Goal: Information Seeking & Learning: Check status

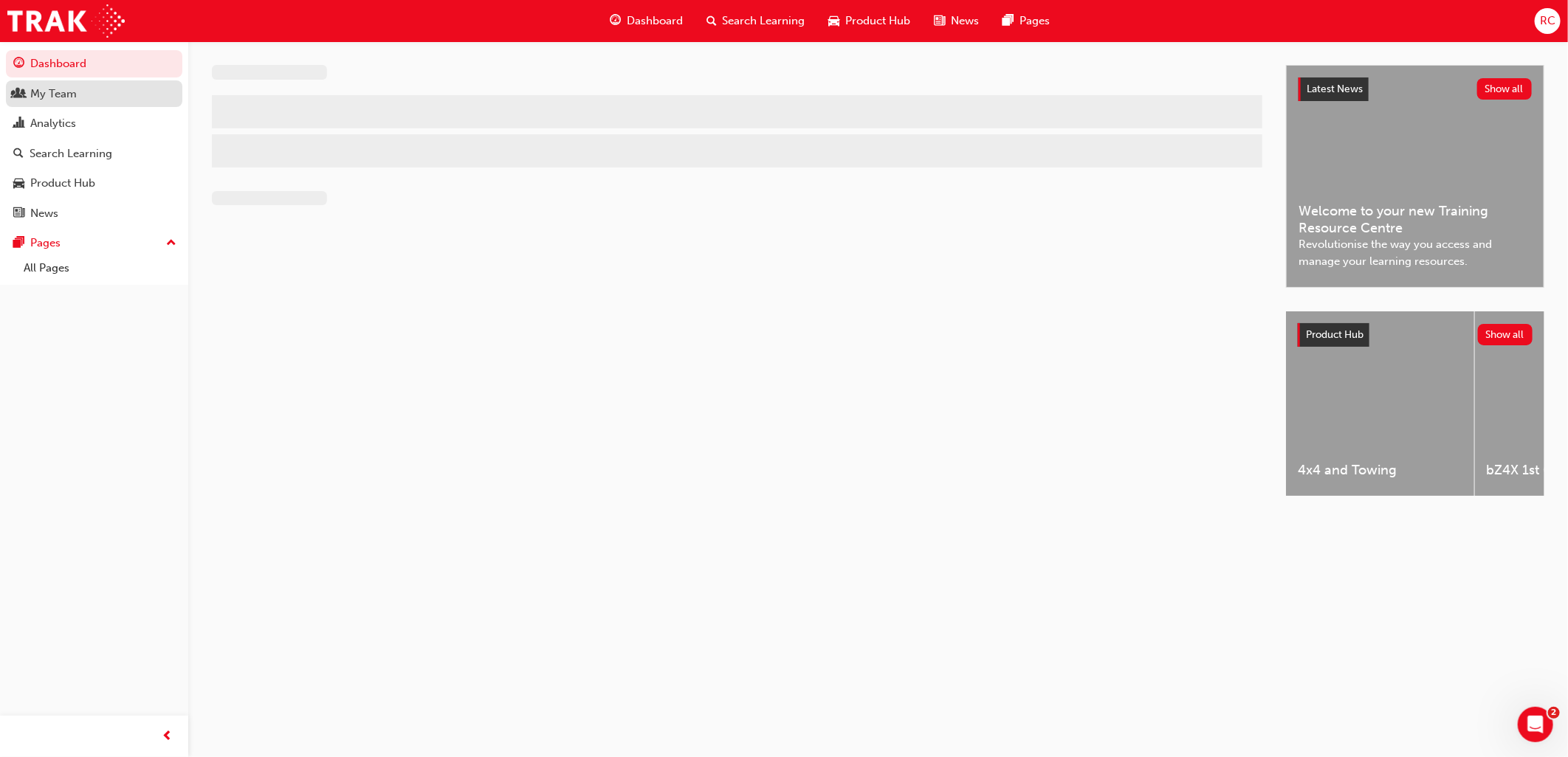
click at [54, 107] on link "My Team" at bounding box center [94, 94] width 177 height 27
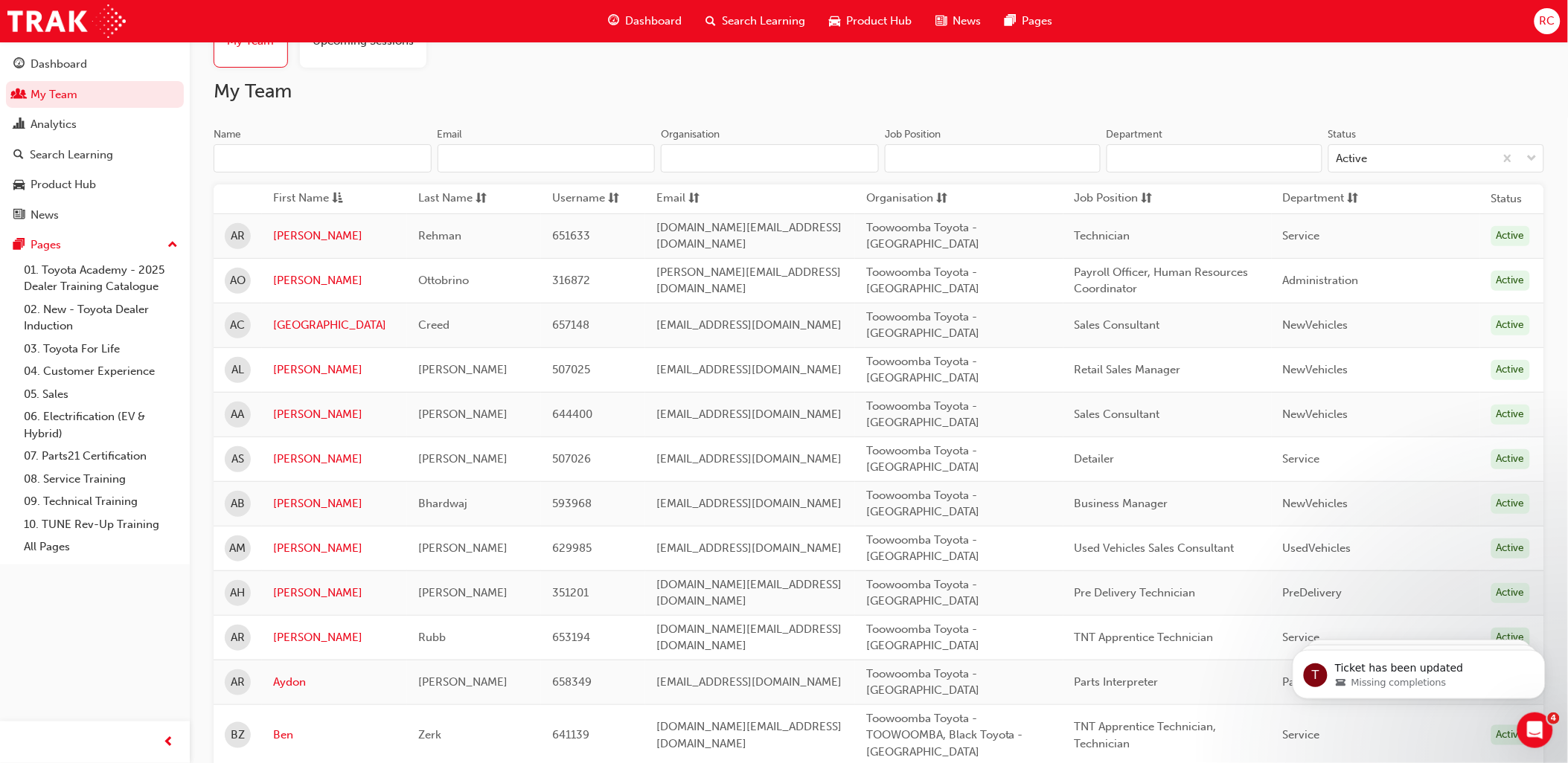
scroll to position [165, 0]
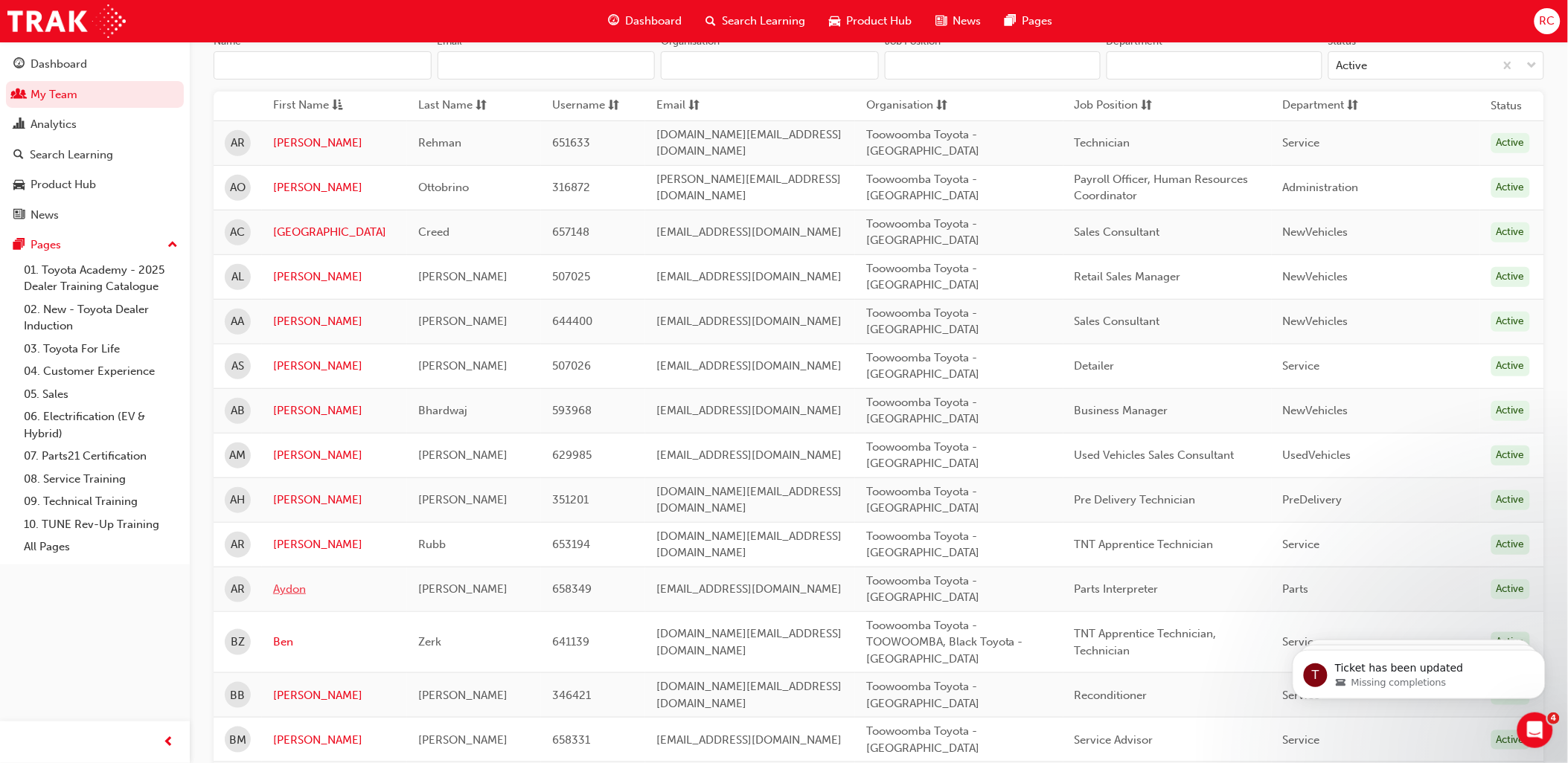
click at [288, 593] on link "Aydon" at bounding box center [334, 589] width 123 height 17
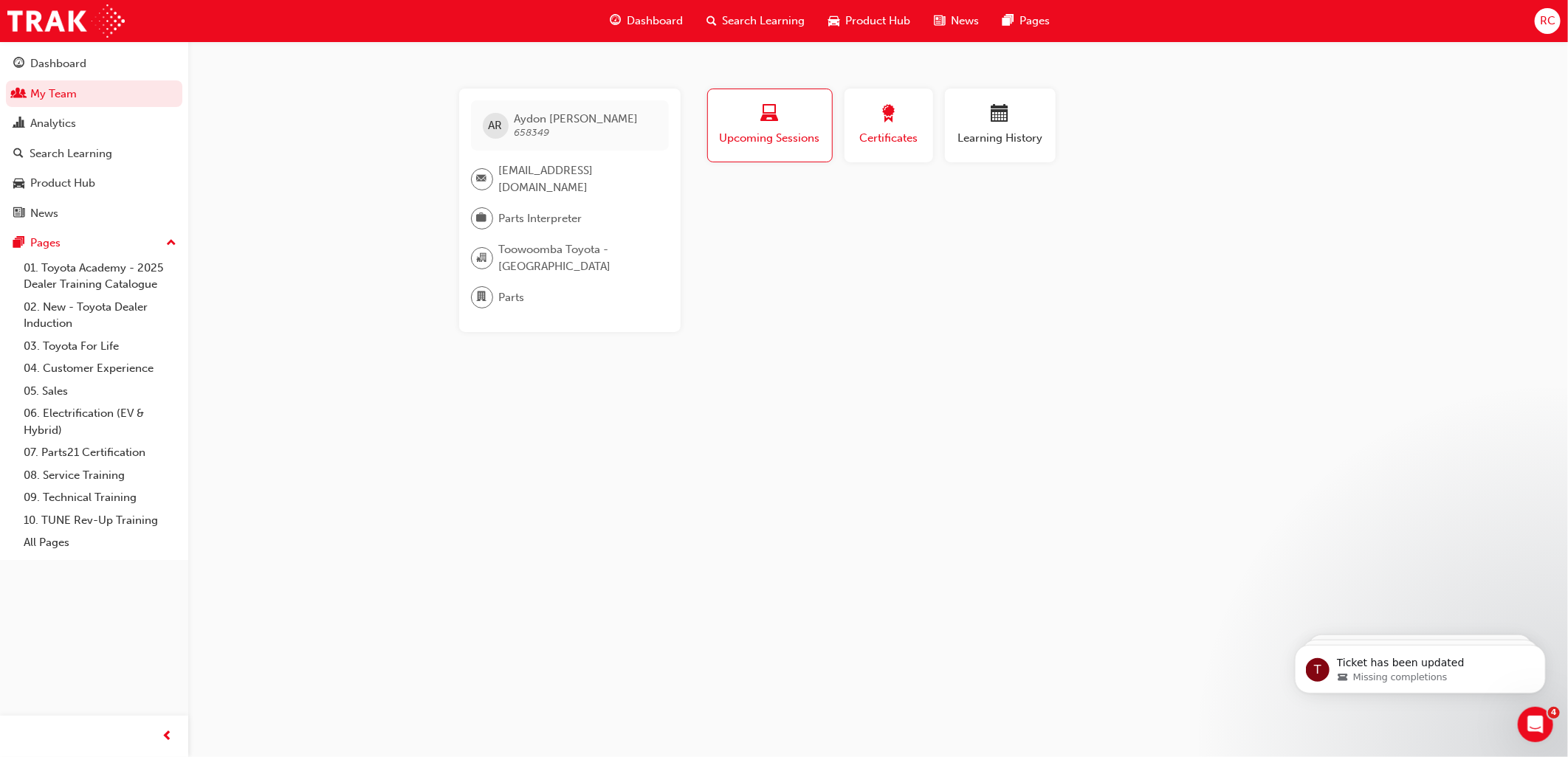
click at [877, 142] on span "Certificates" at bounding box center [889, 138] width 66 height 17
click at [880, 146] on button "Certificates" at bounding box center [888, 125] width 88 height 74
click at [773, 136] on span "Upcoming Sessions" at bounding box center [770, 138] width 104 height 17
click at [976, 131] on span "Learning History" at bounding box center [1000, 138] width 88 height 17
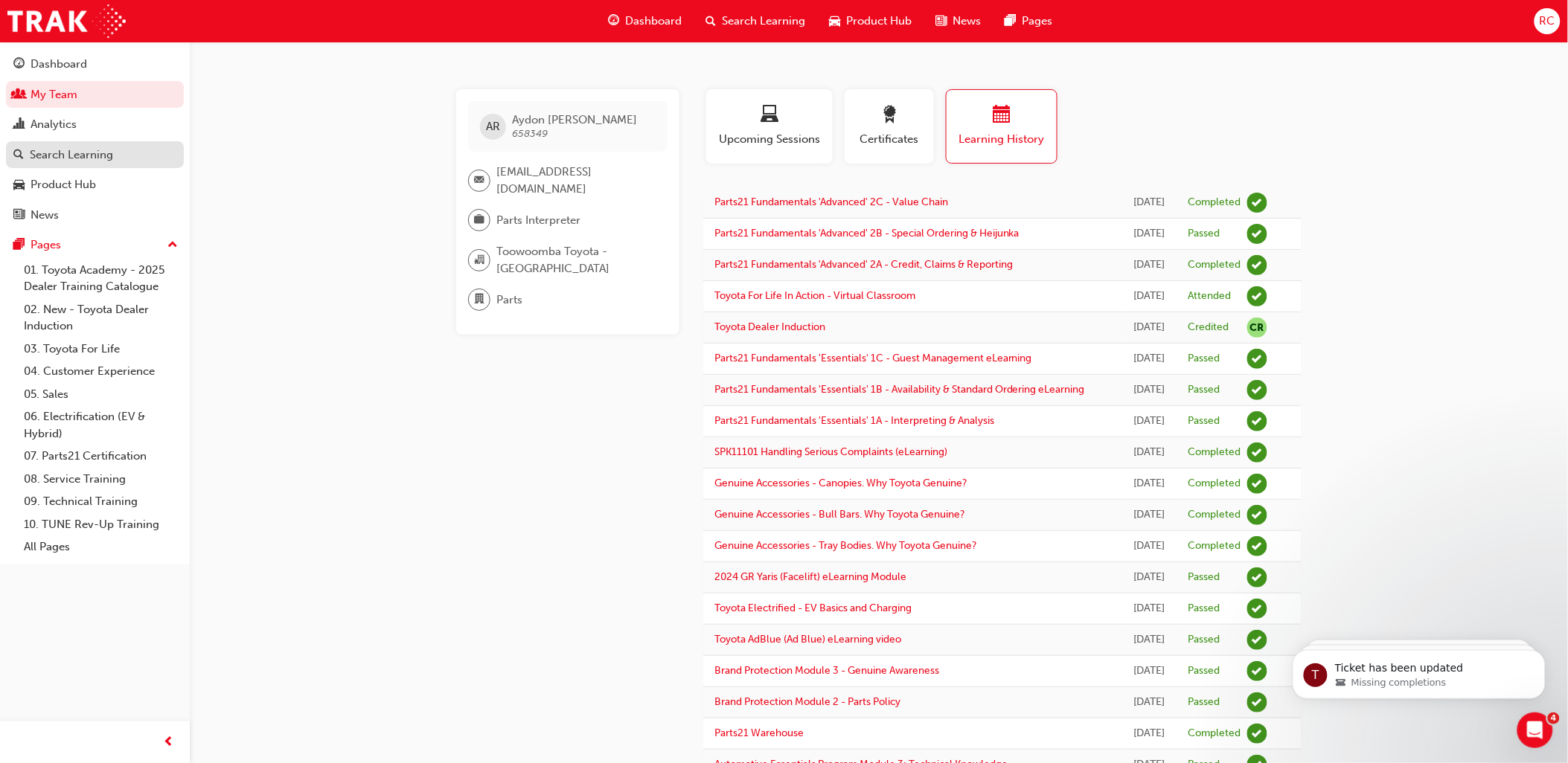
click at [75, 151] on div "Search Learning" at bounding box center [71, 155] width 83 height 17
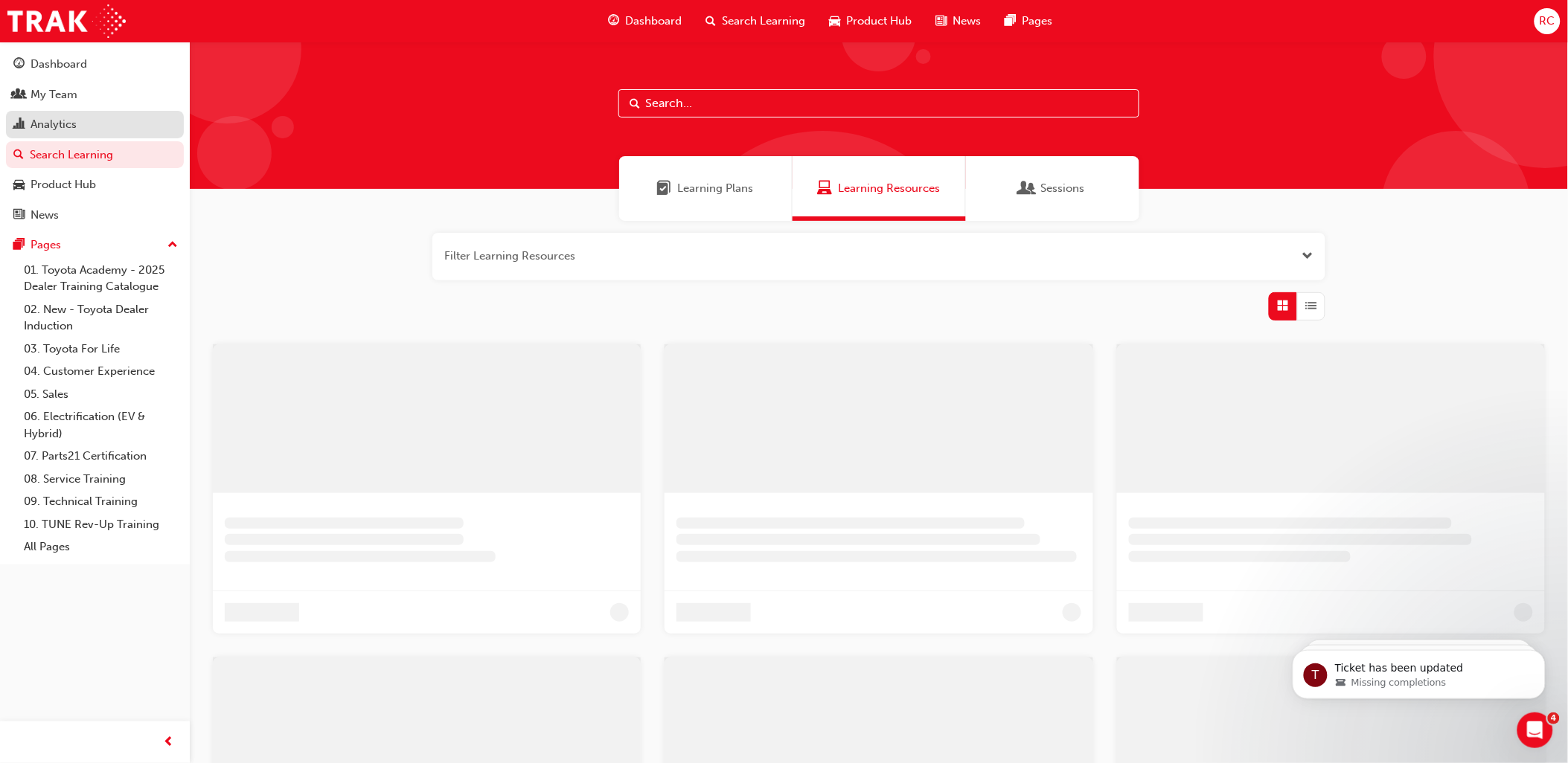
click at [75, 132] on div "Analytics" at bounding box center [54, 124] width 46 height 17
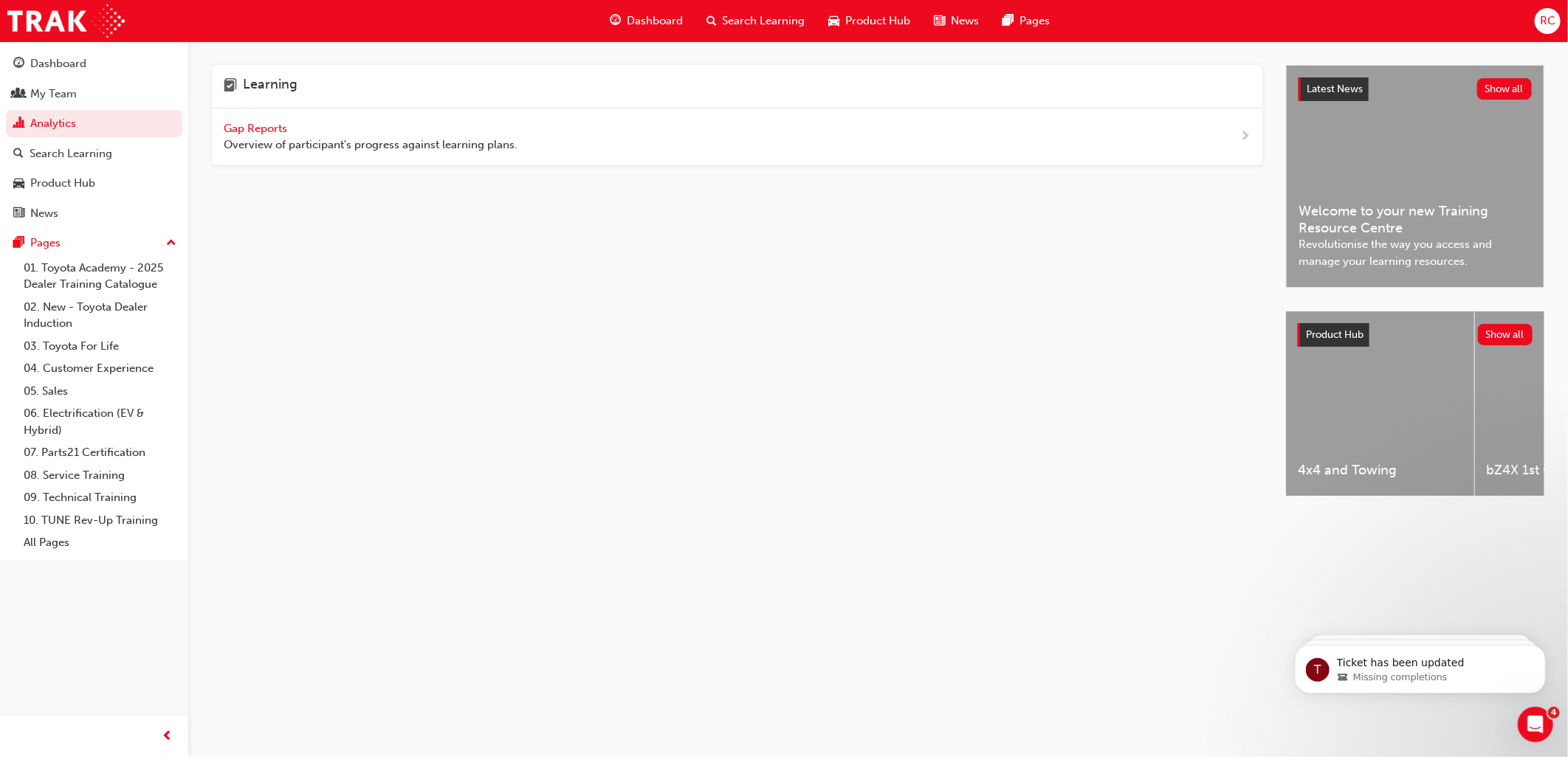
click at [247, 121] on span "Gap Reports" at bounding box center [257, 128] width 66 height 14
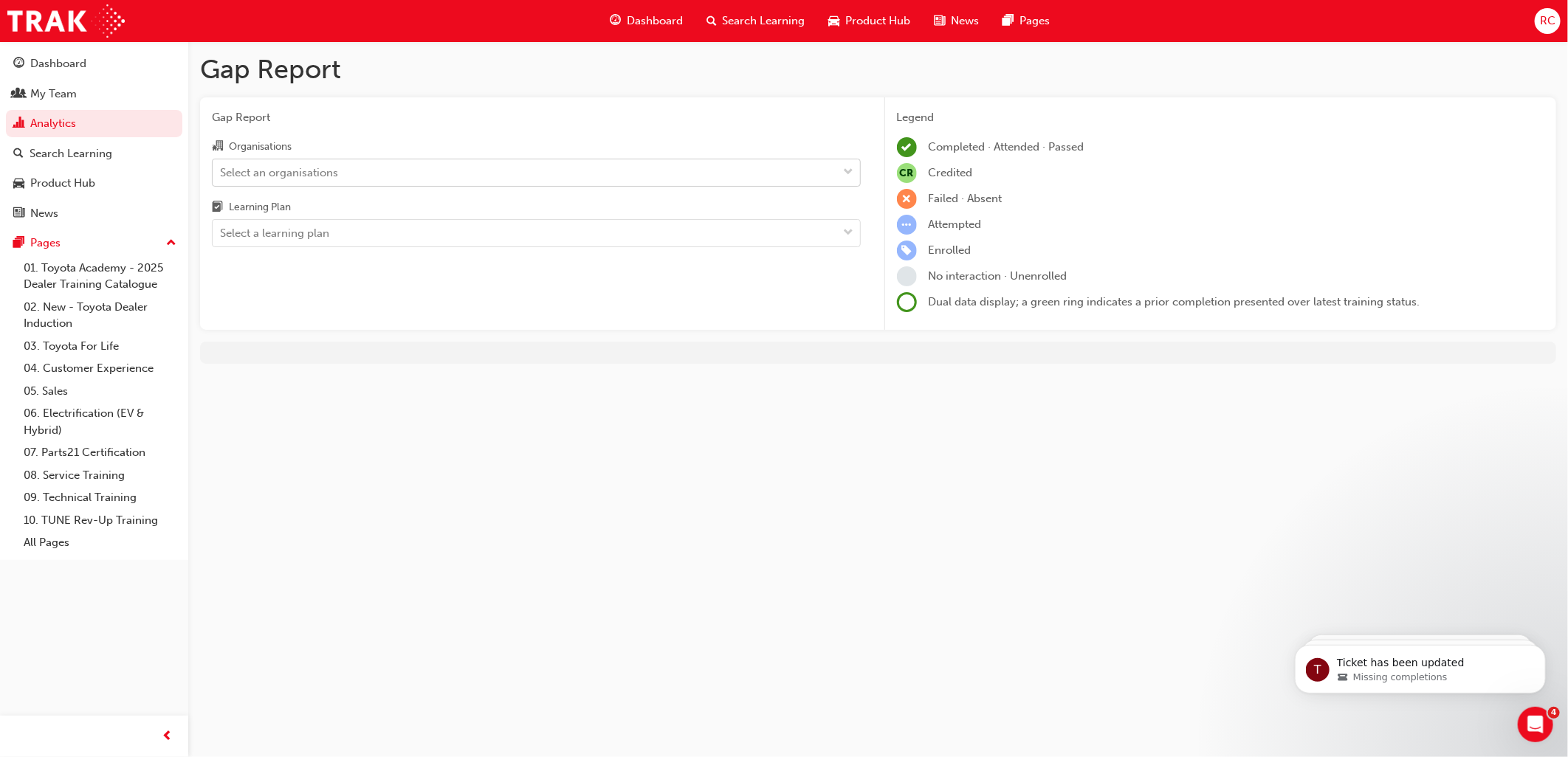
click at [593, 173] on div "Select an organisations" at bounding box center [525, 172] width 626 height 25
click at [222, 173] on input "Organisations Select an organisations" at bounding box center [221, 172] width 2 height 13
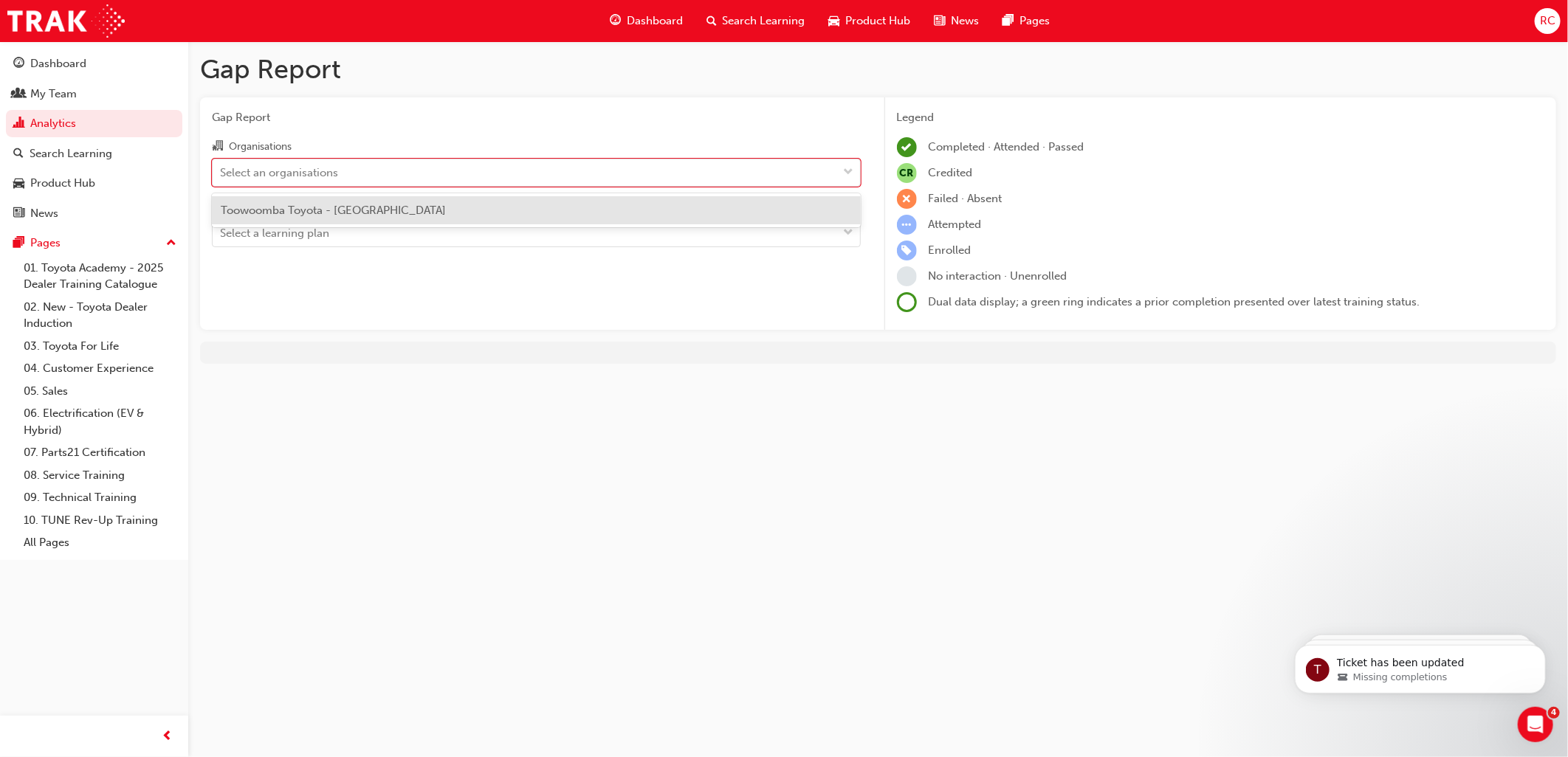
click at [477, 212] on div "Toowoomba Toyota - [GEOGRAPHIC_DATA]" at bounding box center [535, 211] width 648 height 29
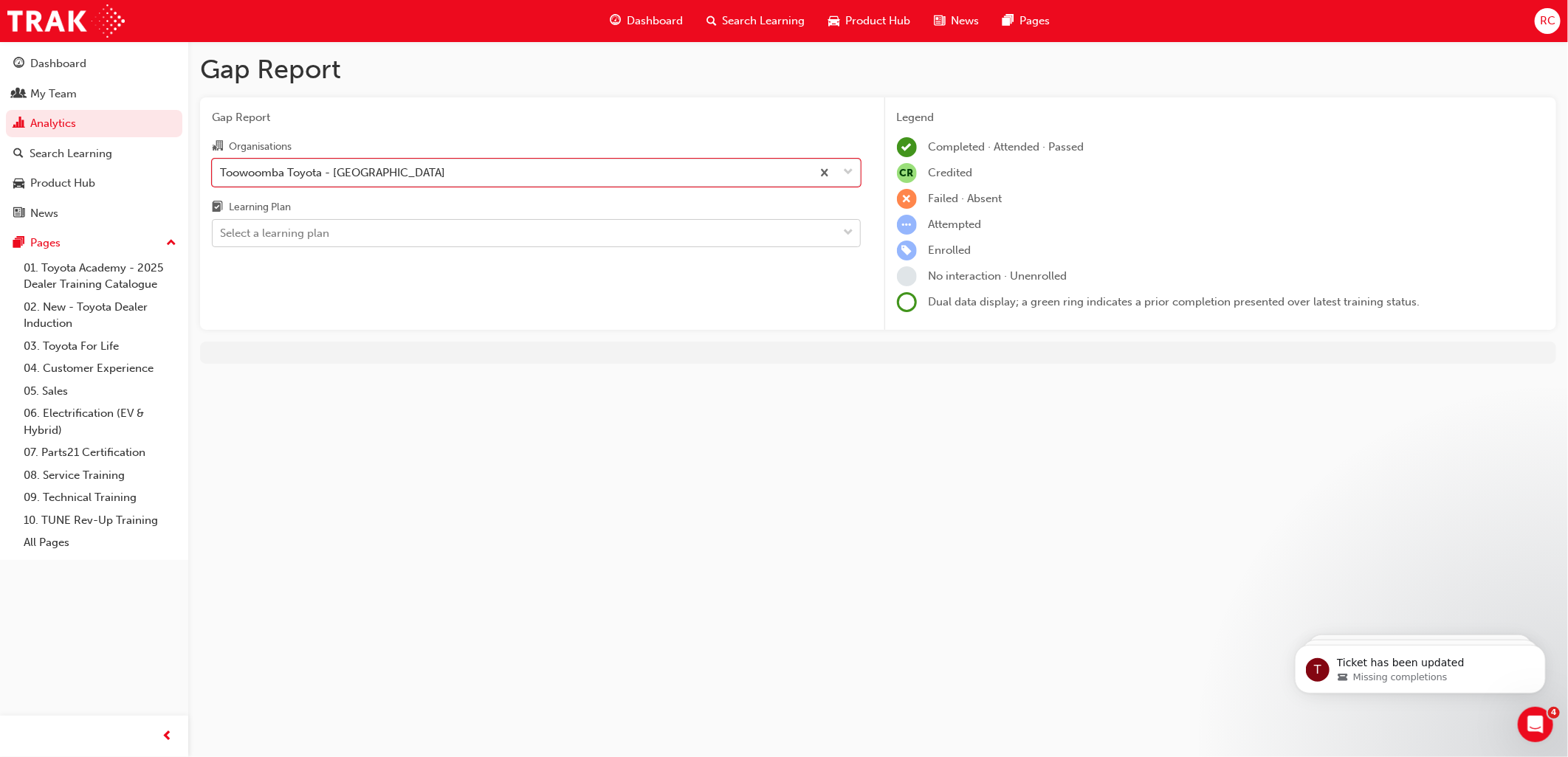
click at [371, 239] on div "Select a learning plan" at bounding box center [525, 234] width 626 height 25
click at [222, 239] on input "Learning Plan Select a learning plan" at bounding box center [221, 233] width 2 height 13
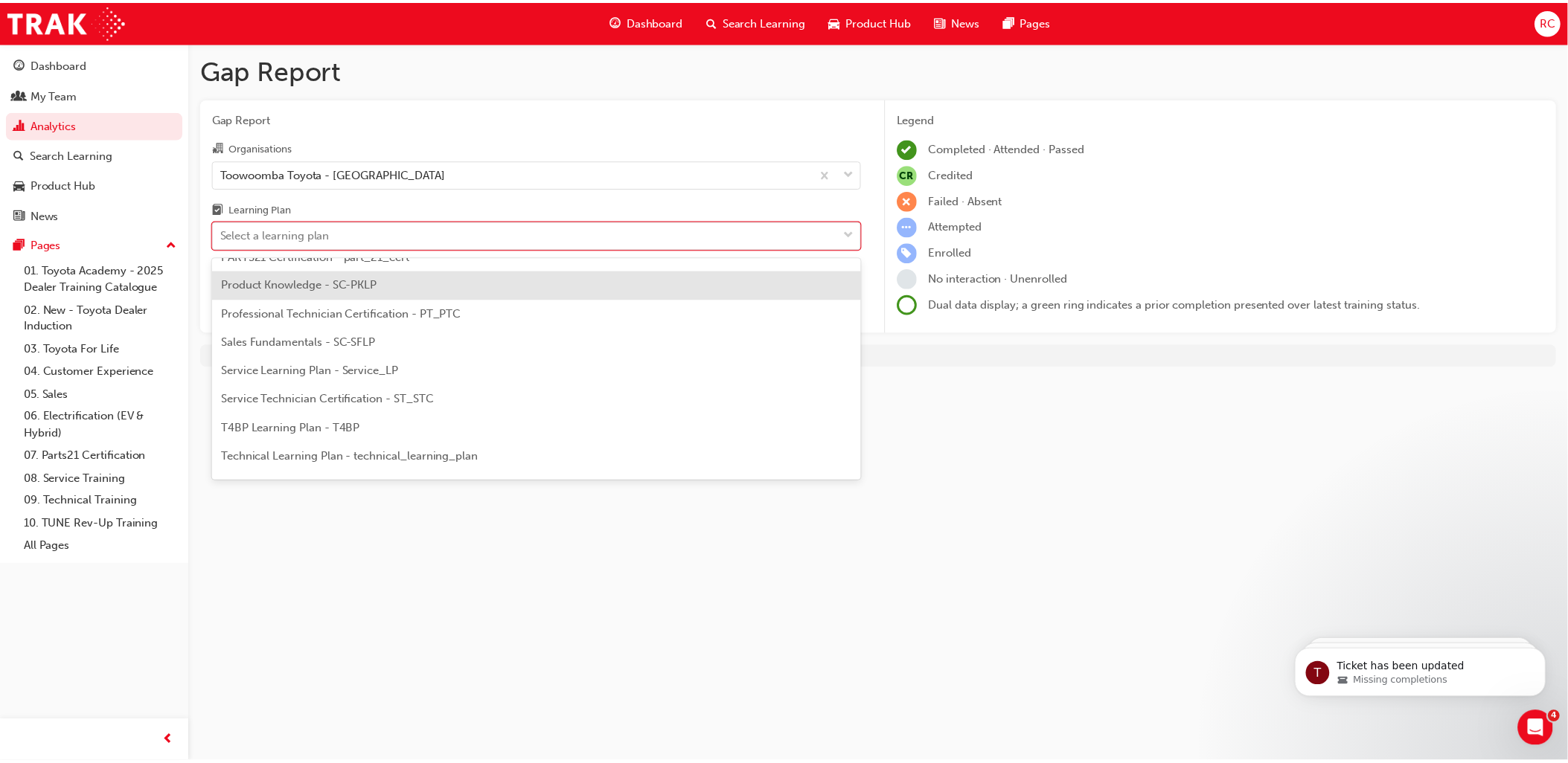
scroll to position [393, 0]
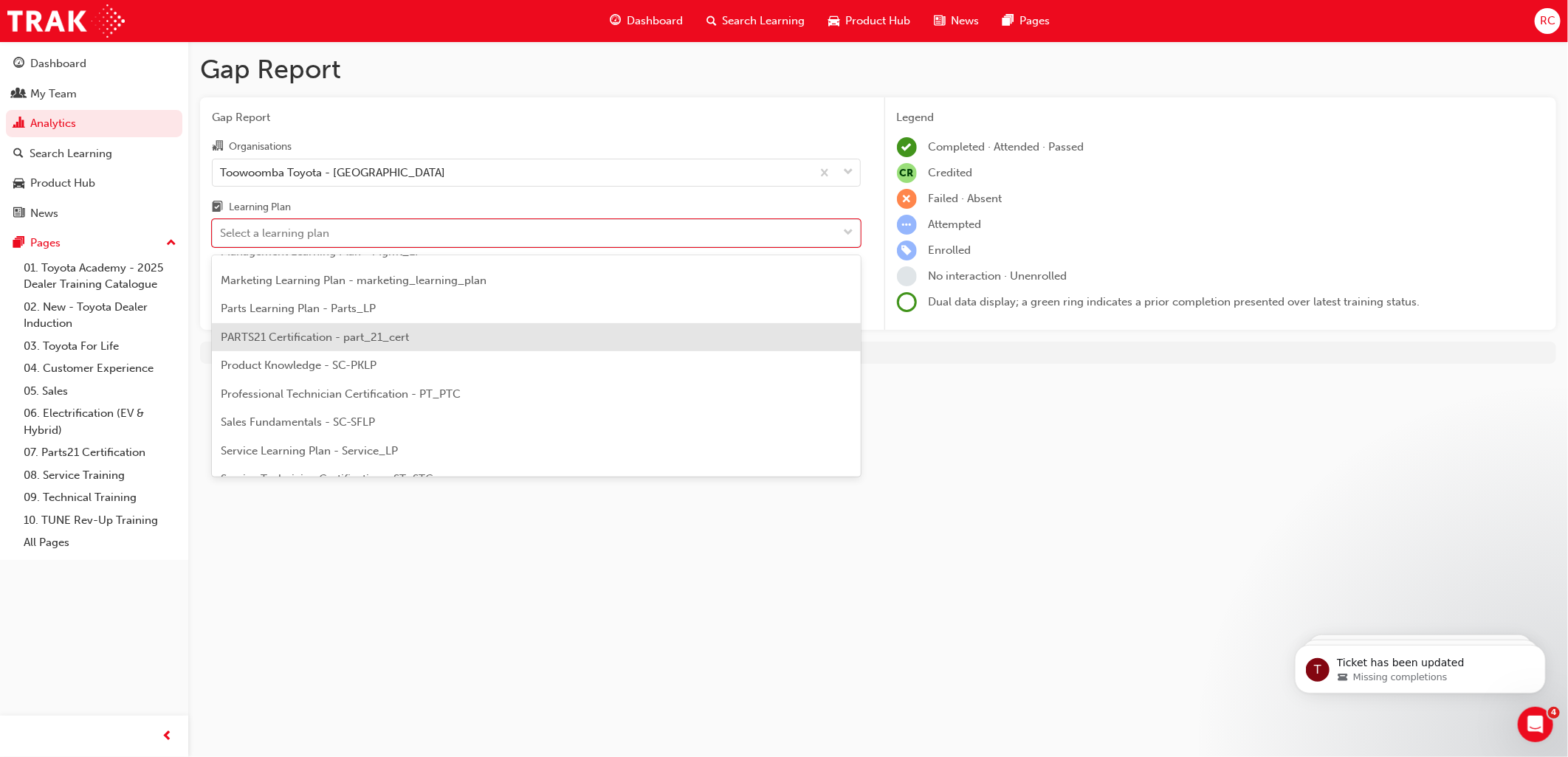
click at [343, 326] on div "PARTS21 Certification - part_21_cert" at bounding box center [535, 337] width 648 height 29
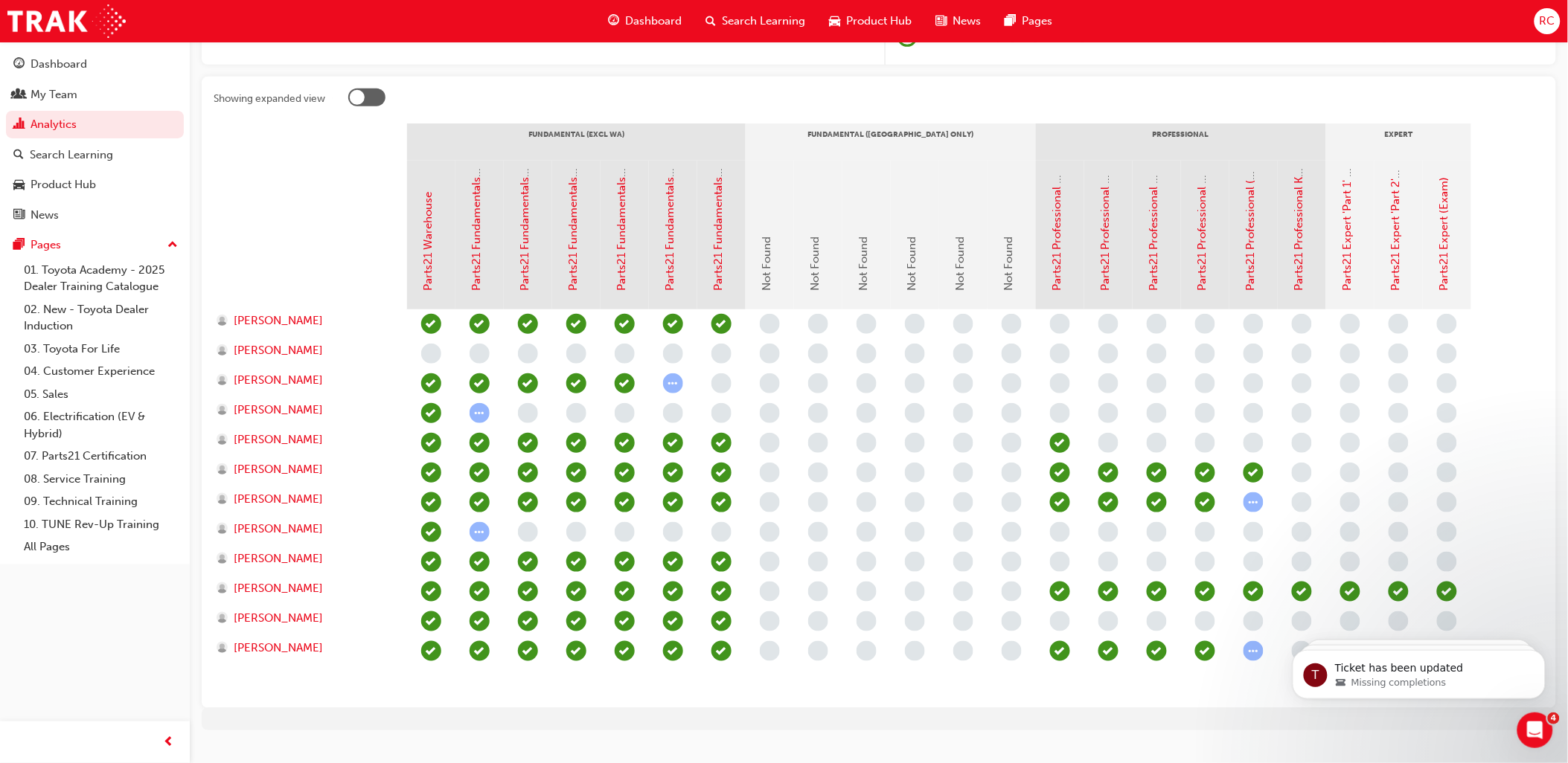
scroll to position [295, 0]
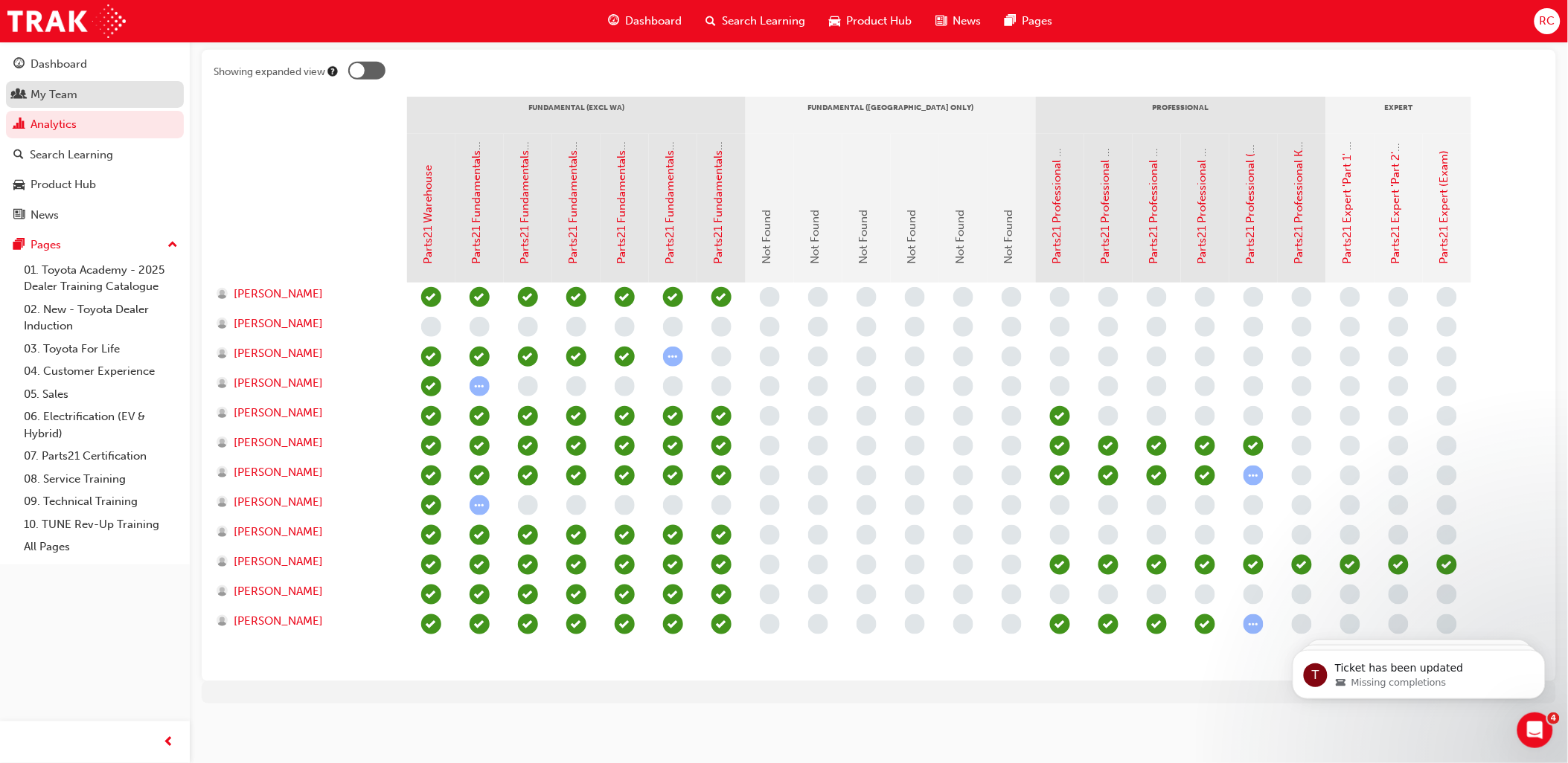
click at [91, 93] on div "My Team" at bounding box center [95, 95] width 163 height 19
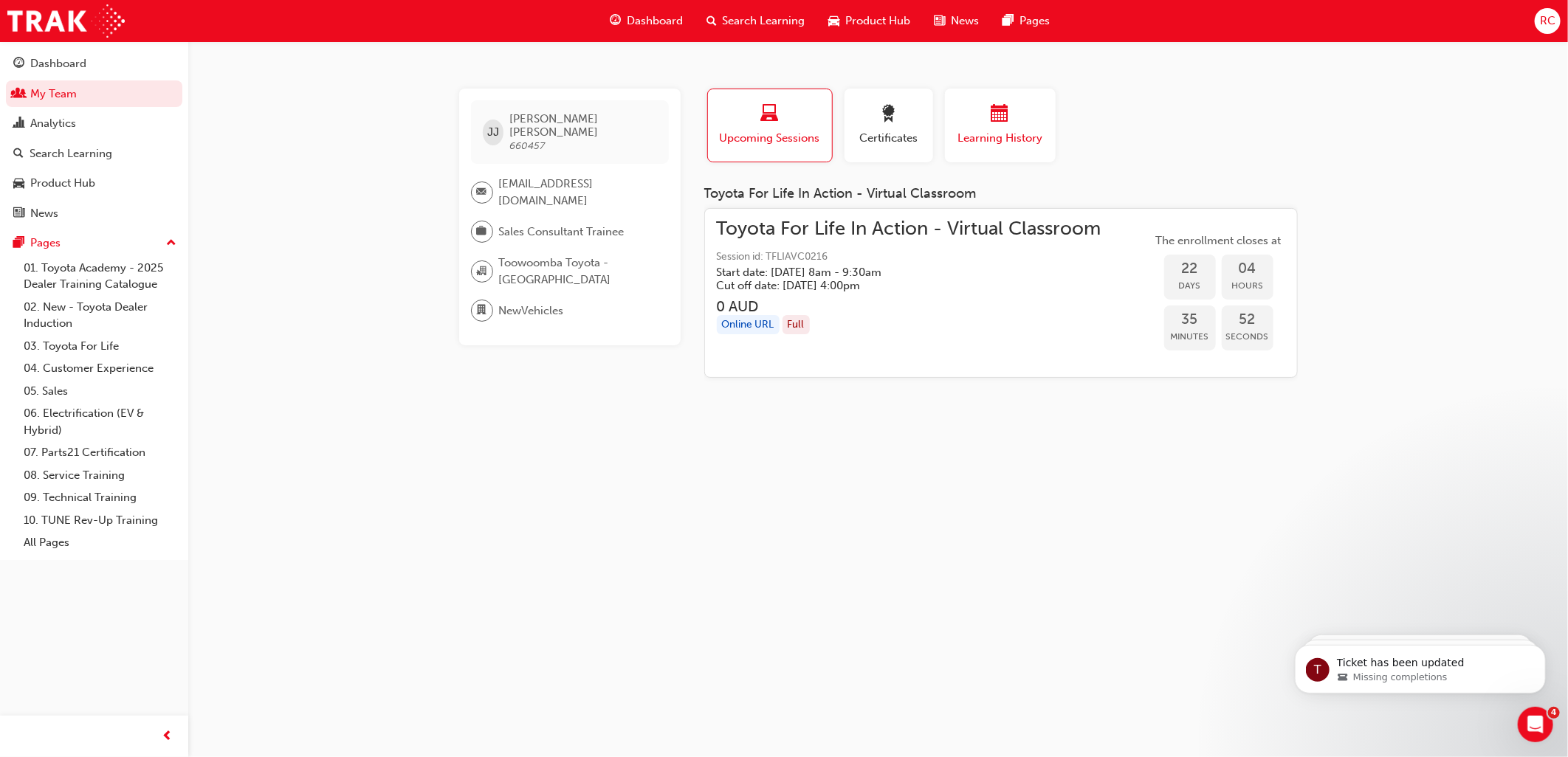
click at [991, 134] on span "Learning History" at bounding box center [1000, 138] width 88 height 17
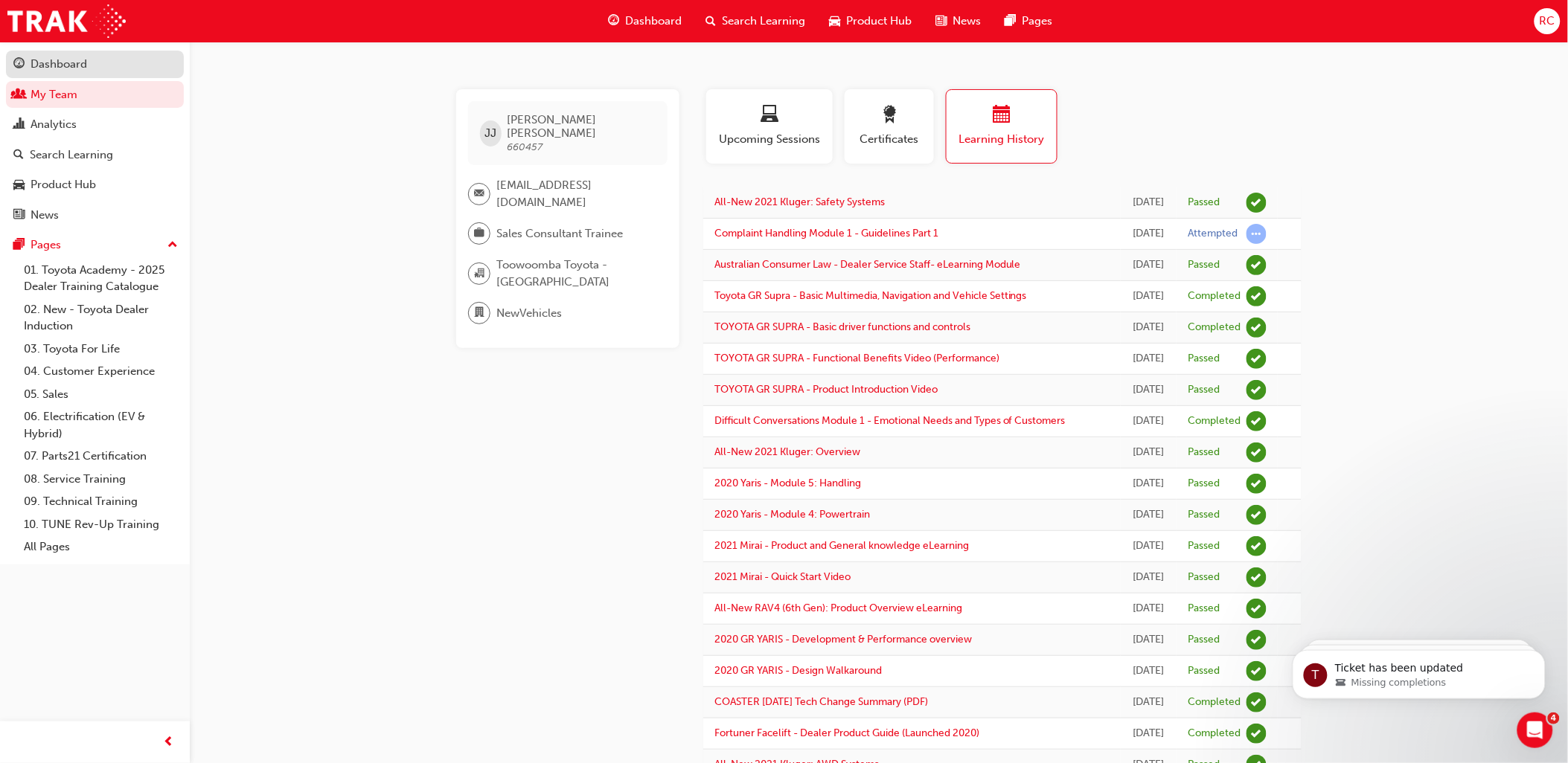
click at [92, 69] on div "Dashboard" at bounding box center [95, 64] width 163 height 19
